Goal: Information Seeking & Learning: Learn about a topic

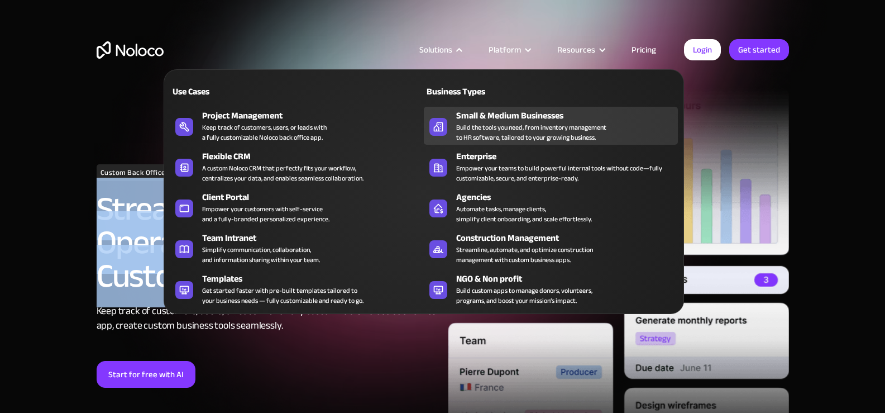
click at [547, 127] on div "Build the tools you need, from inventory management to HR software, tailored to…" at bounding box center [531, 132] width 150 height 20
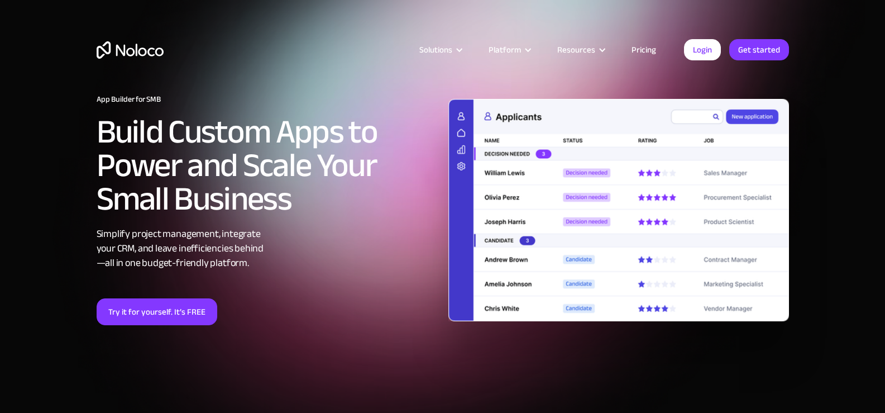
click at [645, 53] on link "Pricing" at bounding box center [643, 49] width 52 height 15
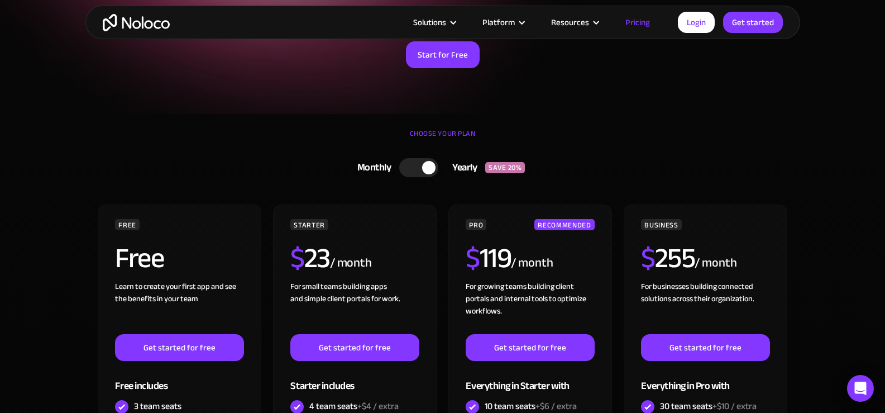
scroll to position [279, 0]
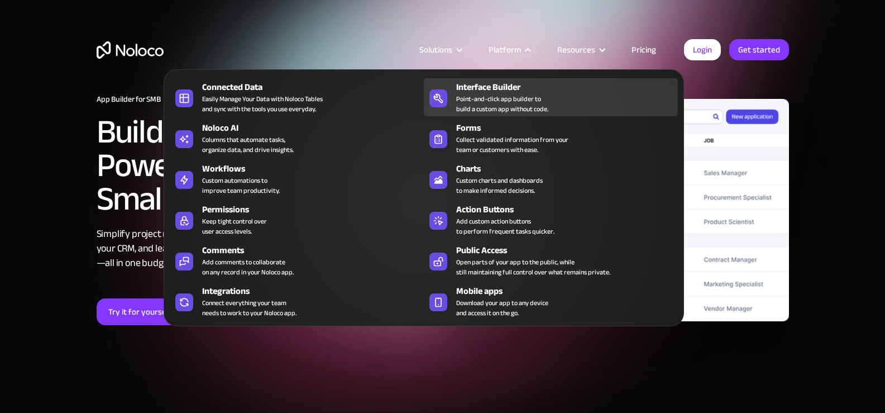
click at [475, 98] on div "Point-and-click app builder to build a custom app without code." at bounding box center [502, 104] width 92 height 20
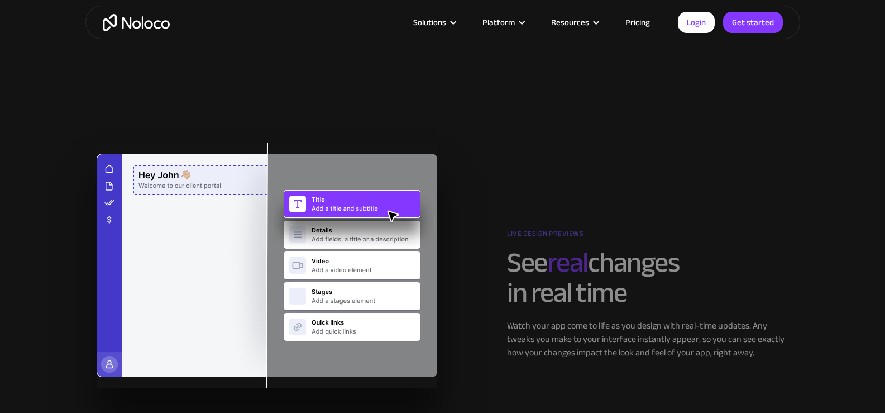
scroll to position [1735, 0]
